Goal: Transaction & Acquisition: Subscribe to service/newsletter

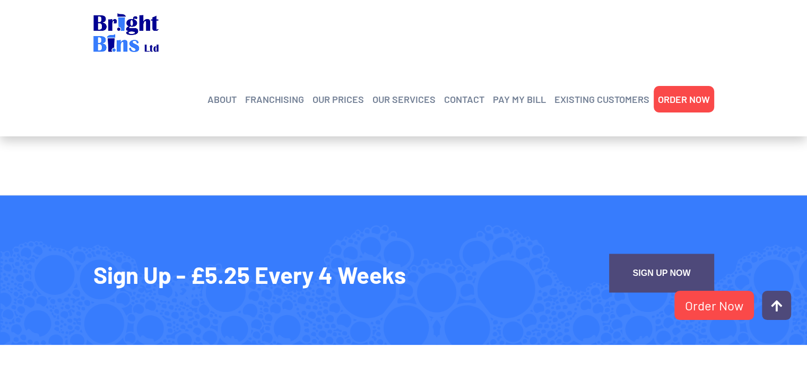
scroll to position [1805, 0]
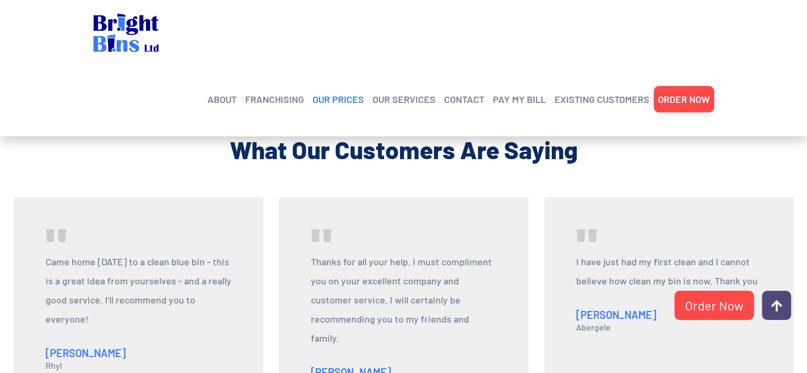
click at [340, 91] on link "OUR PRICES" at bounding box center [338, 99] width 51 height 16
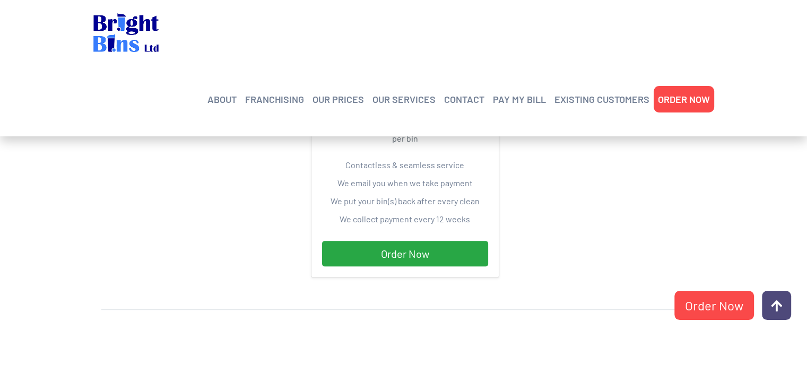
scroll to position [366, 0]
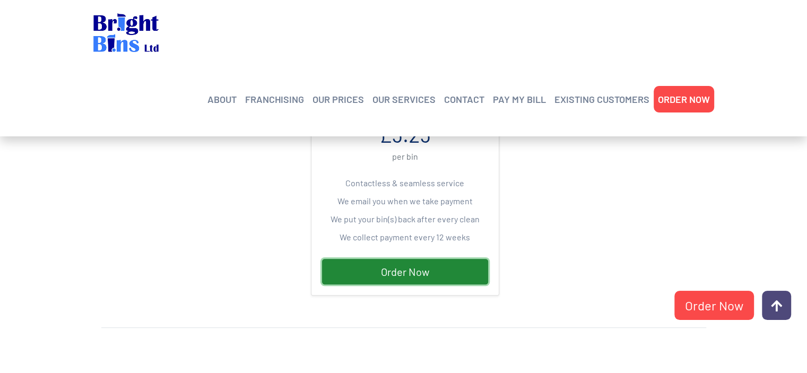
click at [358, 265] on link "Order Now" at bounding box center [405, 271] width 166 height 25
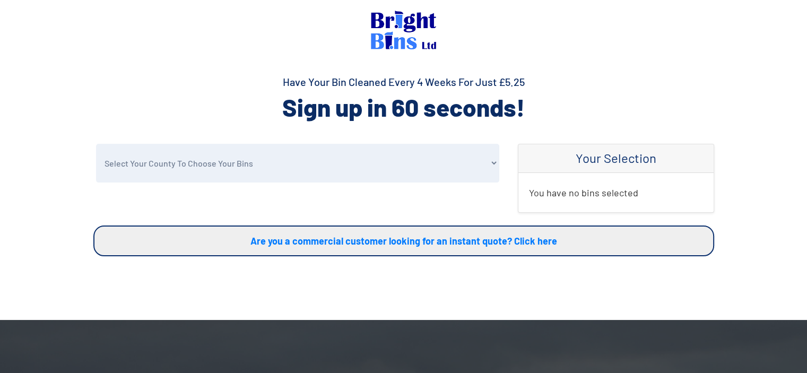
click at [325, 177] on select "Select Your County To Choose Your Bins Cheshire Conwy Denbighshire Flintshire S…" at bounding box center [297, 163] width 403 height 39
select select "Conwy"
click at [96, 144] on select "Select Your County To Choose Your Bins Cheshire Conwy Denbighshire Flintshire S…" at bounding box center [297, 163] width 403 height 39
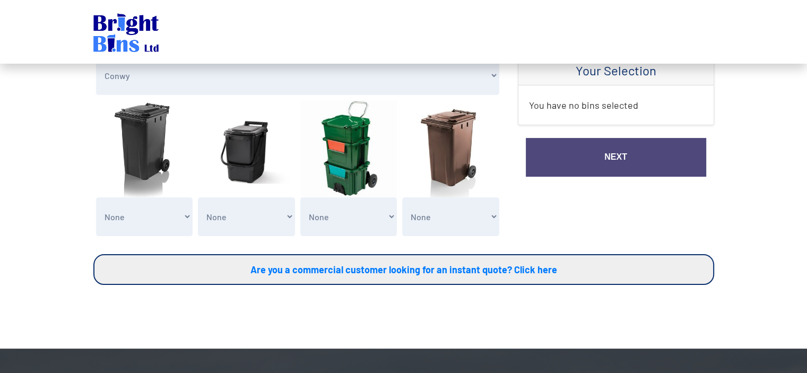
scroll to position [106, 0]
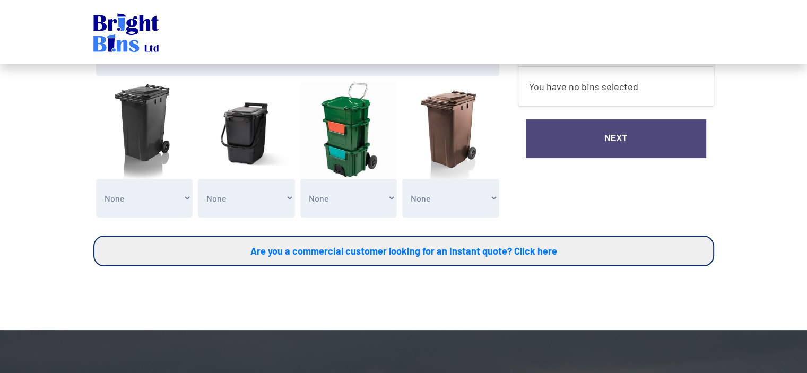
click at [292, 201] on select "None Clean my 1 Food Waste Bin - £2.00 Clean my 2 Food Waste Bins - £4.00 Clean…" at bounding box center [246, 198] width 97 height 39
select select "1"
click at [198, 179] on select "None Clean my 1 Food Waste Bin - £2.00 Clean my 2 Food Waste Bins - £4.00 Clean…" at bounding box center [246, 198] width 97 height 39
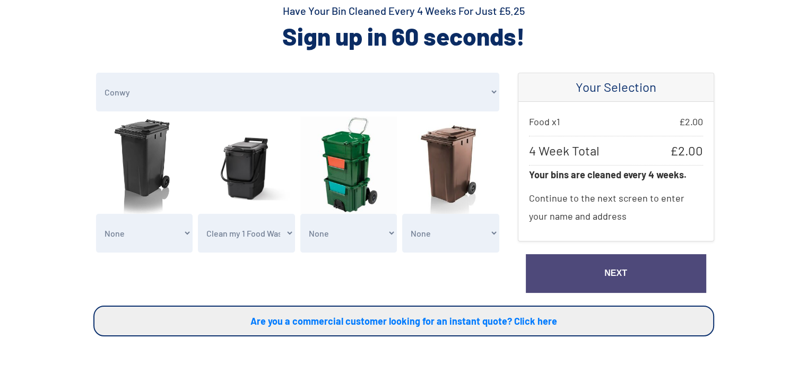
scroll to position [53, 0]
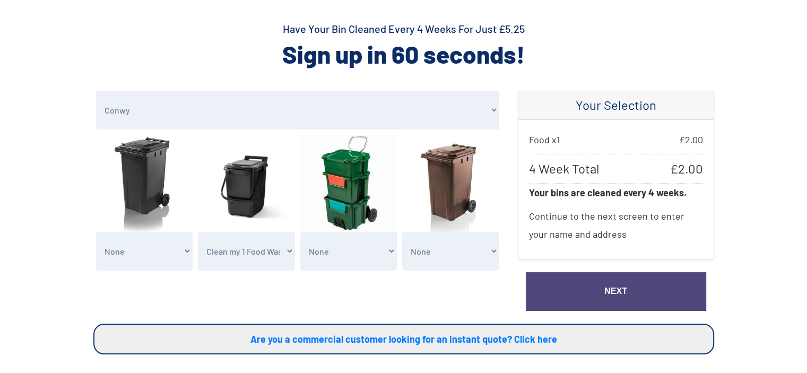
click at [176, 250] on select "None General Waste Bin - X1 (£5.25) General Waste Bin - X2 (£10.50) General Was…" at bounding box center [144, 251] width 97 height 39
click at [96, 232] on select "None General Waste Bin - X1 (£5.25) General Waste Bin - X2 (£10.50) General Was…" at bounding box center [144, 251] width 97 height 39
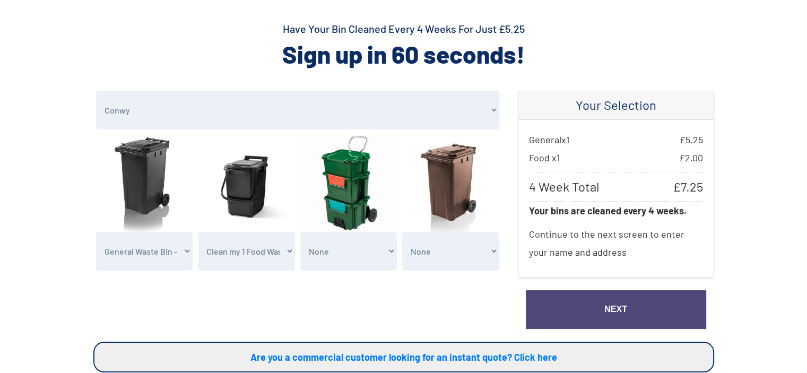
click at [157, 253] on select "None General Waste Bin - X1 (£5.25) General Waste Bin - X2 (£10.50) General Was…" at bounding box center [144, 251] width 97 height 39
select select "0"
click at [96, 232] on select "None General Waste Bin - X1 (£5.25) General Waste Bin - X2 (£10.50) General Was…" at bounding box center [144, 251] width 97 height 39
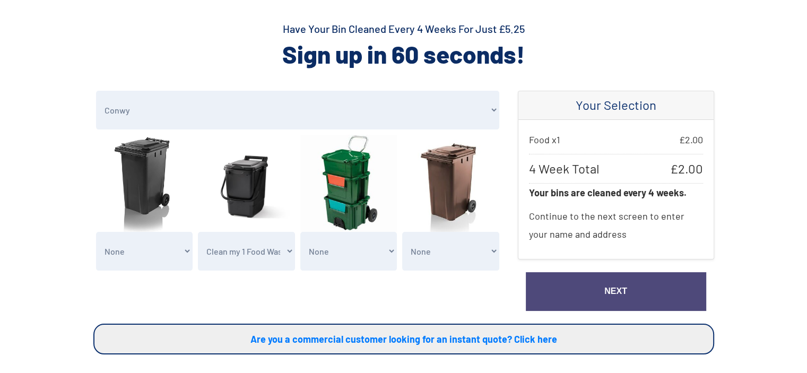
click at [340, 248] on select "None Recycling Waste Bin - X1 (£5.25) Recycling Waste Bin - X2 (£10.50) Recycli…" at bounding box center [348, 251] width 97 height 39
select select "1"
click at [300, 232] on select "None Recycling Waste Bin - X1 (£5.25) Recycling Waste Bin - X2 (£10.50) Recycli…" at bounding box center [348, 251] width 97 height 39
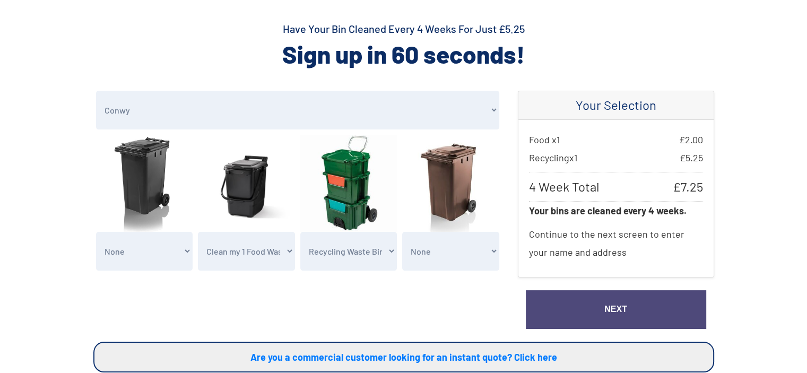
click at [141, 252] on select "None General Waste Bin - X1 (£5.25) General Waste Bin - X2 (£10.50) General Was…" at bounding box center [144, 251] width 97 height 39
select select "1"
click at [96, 232] on select "None General Waste Bin - X1 (£5.25) General Waste Bin - X2 (£10.50) General Was…" at bounding box center [144, 251] width 97 height 39
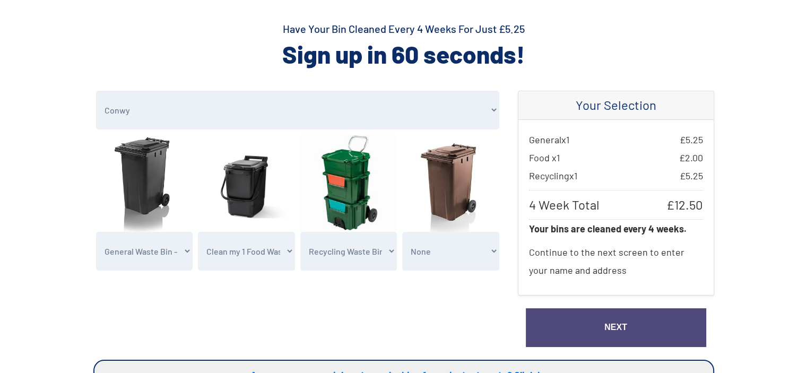
drag, startPoint x: 671, startPoint y: 203, endPoint x: 706, endPoint y: 205, distance: 34.5
click at [706, 205] on div "General x 1 £ 5.25 Food x 1 £ 2.00 Recycling x 1 £ 5.25 4 Week Total £ 12.50 Yo…" at bounding box center [616, 207] width 195 height 175
click at [697, 205] on span "£ 12.50" at bounding box center [685, 205] width 37 height 18
click at [703, 207] on div "General x 1 £ 5.25 Food x 1 £ 2.00 Recycling x 1 £ 5.25 4 Week Total £ 12.50 Yo…" at bounding box center [616, 207] width 195 height 175
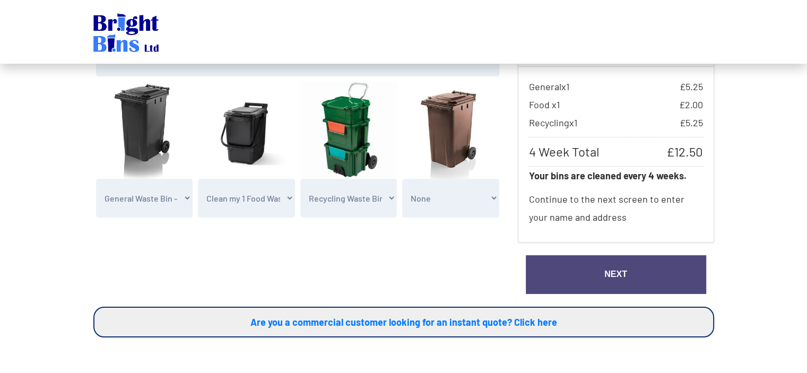
click at [586, 276] on link "Next" at bounding box center [616, 274] width 181 height 39
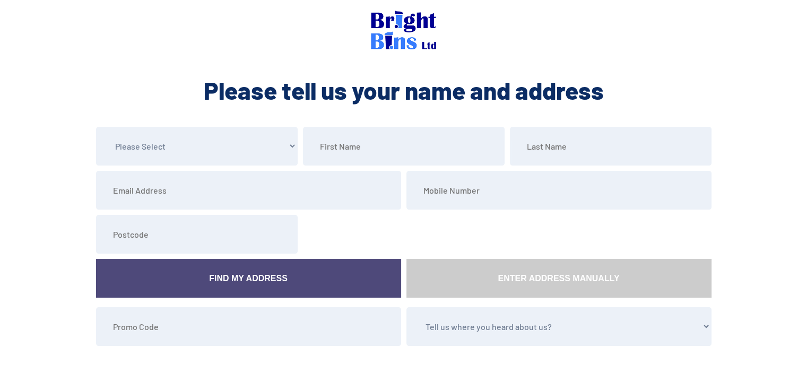
click at [276, 143] on select "Please Select Mr Mrs Miss Ms Dr [PERSON_NAME]" at bounding box center [197, 146] width 202 height 39
select select "Miss"
click at [96, 127] on select "Please Select Mr Mrs Miss Ms Dr [PERSON_NAME]" at bounding box center [197, 146] width 202 height 39
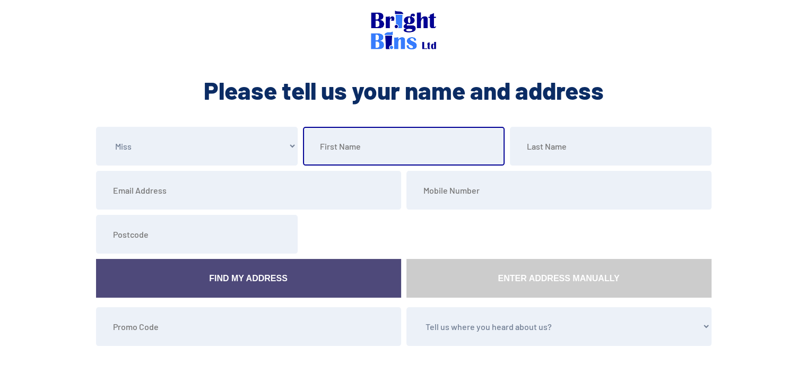
click at [355, 146] on input "text" at bounding box center [404, 146] width 202 height 39
type input "[PERSON_NAME]"
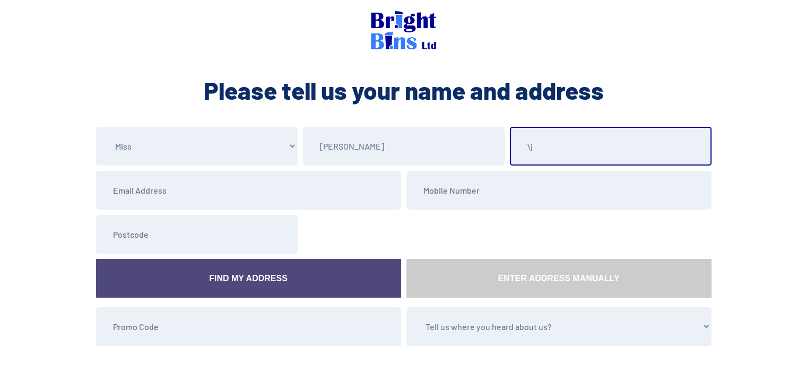
type input "\"
type input "[PERSON_NAME]"
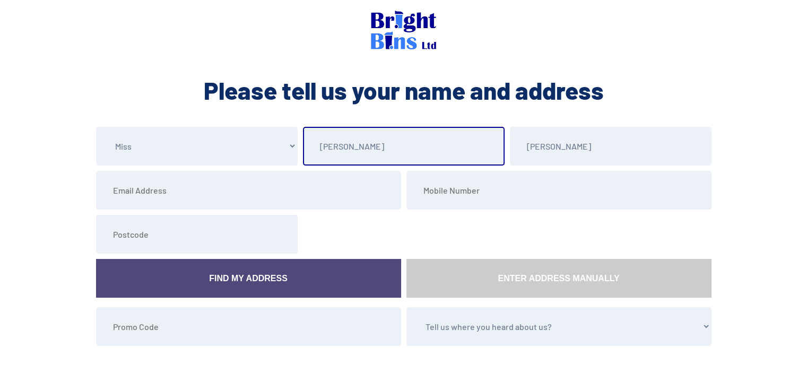
click at [338, 143] on input "[PERSON_NAME]" at bounding box center [404, 146] width 202 height 39
type input "[PERSON_NAME]"
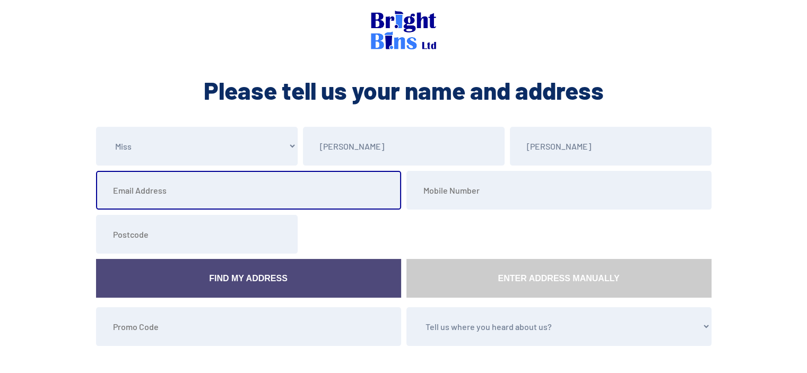
click at [311, 197] on input "email" at bounding box center [248, 190] width 305 height 39
type input "emjakeman@hotmail.com"
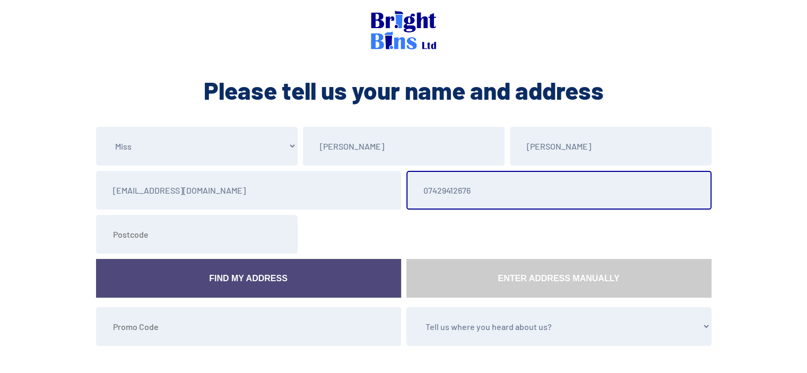
type input "07429412676"
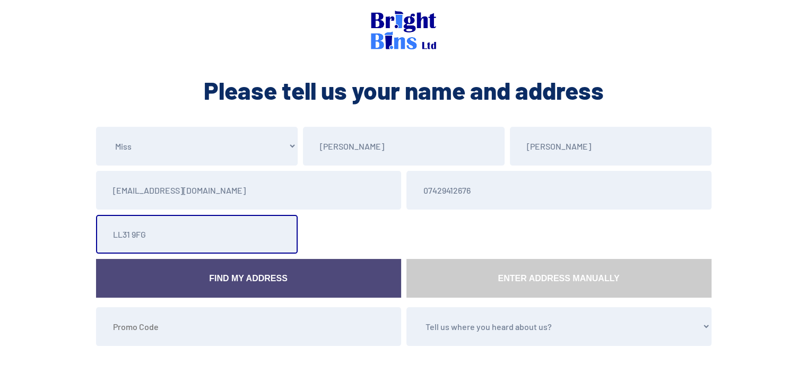
type input "LL31 9FG"
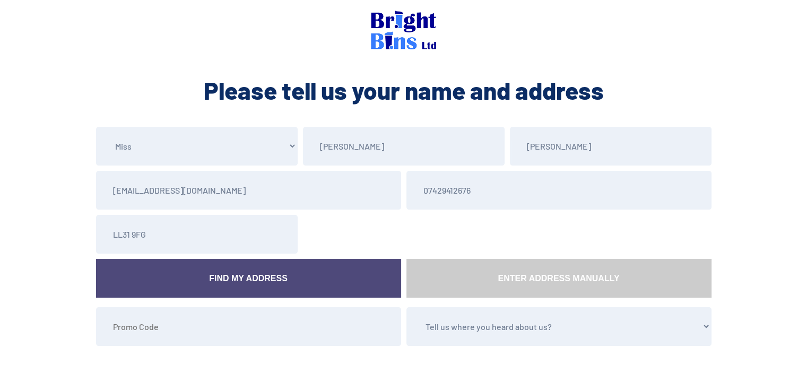
click at [310, 280] on link "Find My Address" at bounding box center [248, 278] width 305 height 39
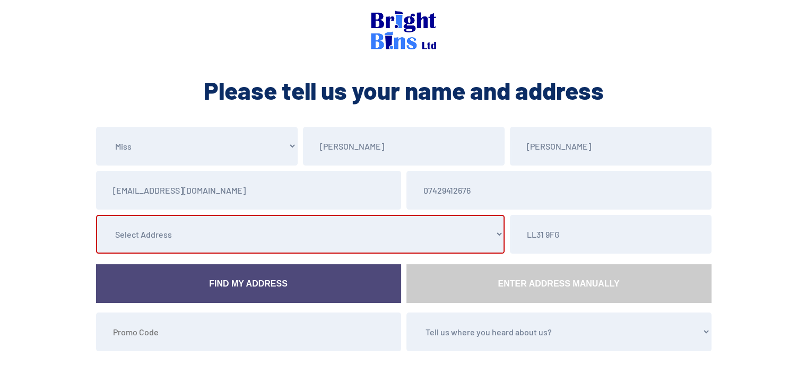
click at [360, 240] on select "Select Address 1 Lon Gwaenfynydd, , , , , Llandudno Junction, Gwynedd 2 Lon Gwa…" at bounding box center [300, 234] width 409 height 39
select select "Conwy"
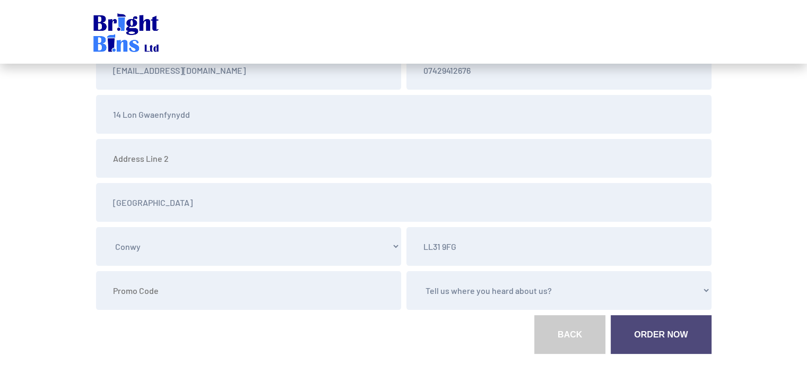
scroll to position [159, 0]
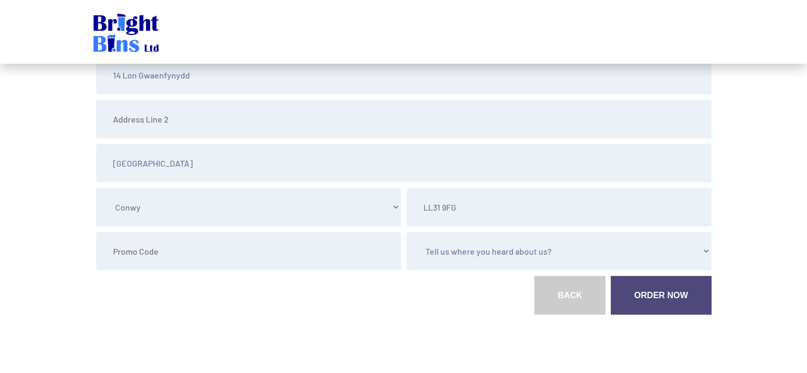
click at [458, 255] on select "Tell us where you heard about us? Word of Mouth Leaflet Sticker On Bin Spoke To…" at bounding box center [559, 251] width 305 height 39
select select "Sticker On Bin"
click at [407, 232] on select "Tell us where you heard about us? Word of Mouth Leaflet Sticker On Bin Spoke To…" at bounding box center [559, 251] width 305 height 39
click at [626, 296] on link "Order Now" at bounding box center [661, 295] width 100 height 39
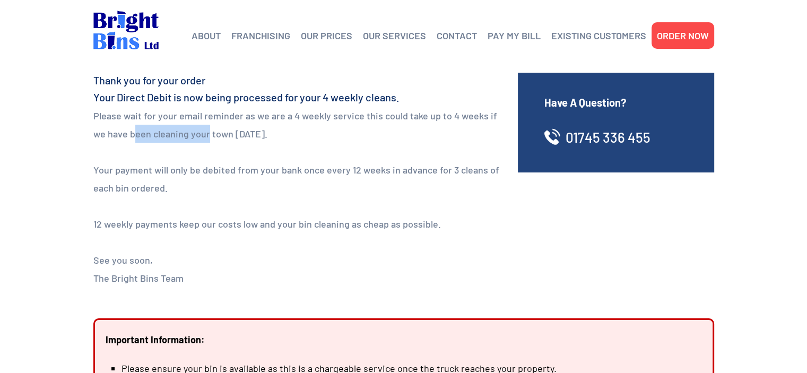
drag, startPoint x: 117, startPoint y: 137, endPoint x: 191, endPoint y: 137, distance: 73.8
click at [191, 137] on p "Please wait for your email reminder as we are a 4 weekly service this could tak…" at bounding box center [297, 125] width 409 height 36
click at [239, 136] on p "Please wait for your email reminder as we are a 4 weekly service this could tak…" at bounding box center [297, 125] width 409 height 36
click at [236, 135] on p "Please wait for your email reminder as we are a 4 weekly service this could tak…" at bounding box center [297, 125] width 409 height 36
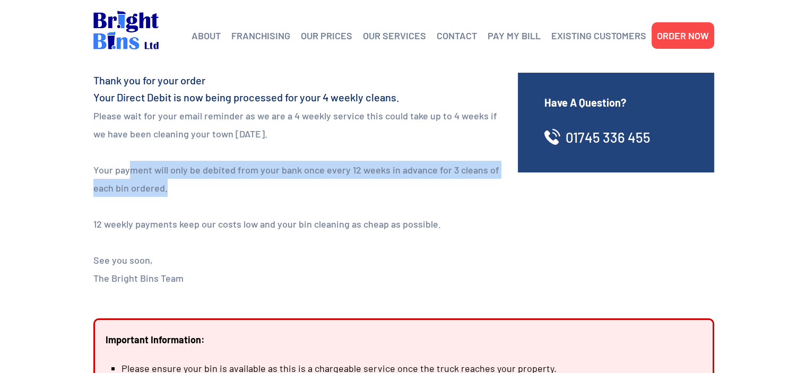
drag, startPoint x: 132, startPoint y: 170, endPoint x: 346, endPoint y: 180, distance: 214.7
click at [346, 180] on p "Your payment will only be debited from your bank once every 12 weeks in advance…" at bounding box center [297, 179] width 409 height 36
click at [204, 192] on p "Your payment will only be debited from your bank once every 12 weeks in advance…" at bounding box center [297, 179] width 409 height 36
drag, startPoint x: 122, startPoint y: 169, endPoint x: 207, endPoint y: 191, distance: 87.7
click at [207, 191] on p "Your payment will only be debited from your bank once every 12 weeks in advance…" at bounding box center [297, 179] width 409 height 36
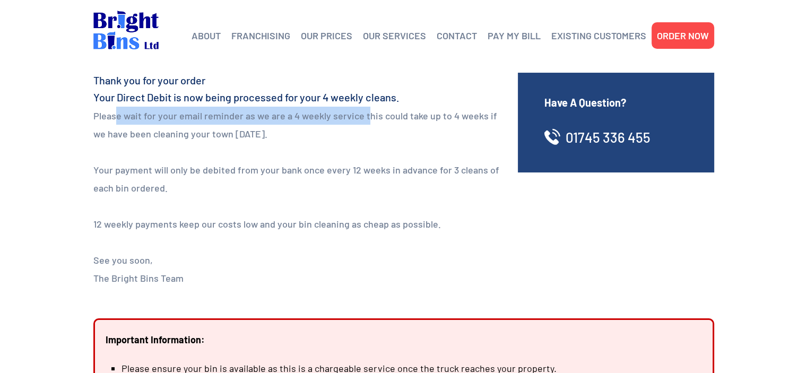
drag, startPoint x: 115, startPoint y: 118, endPoint x: 365, endPoint y: 117, distance: 250.1
click at [365, 117] on p "Please wait for your email reminder as we are a 4 weekly service this could tak…" at bounding box center [297, 125] width 409 height 36
